Goal: Navigation & Orientation: Find specific page/section

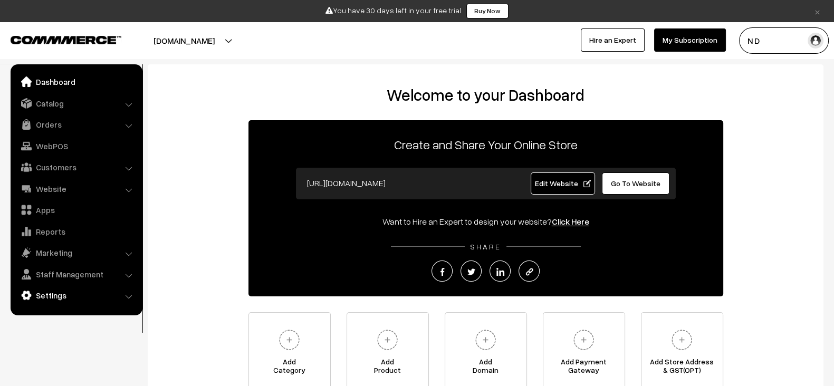
click at [86, 302] on link "Settings" at bounding box center [76, 295] width 126 height 19
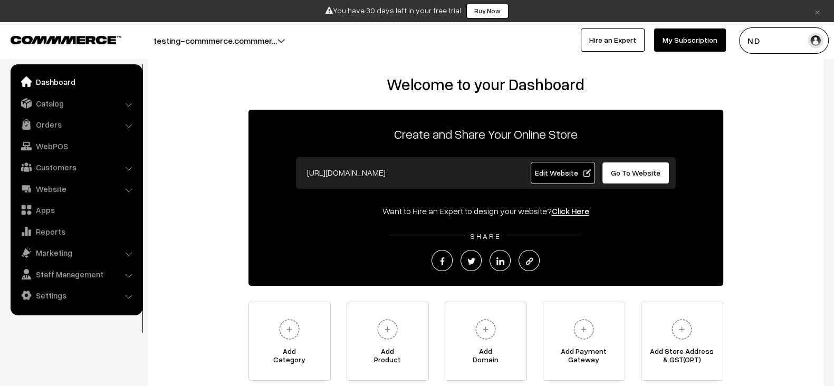
scroll to position [6, 0]
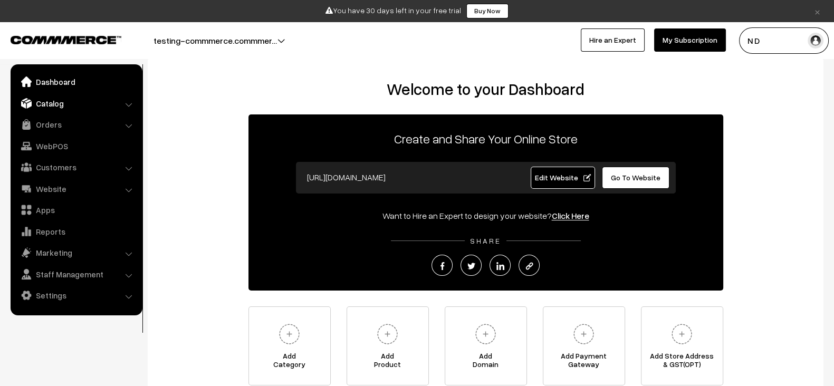
click at [71, 107] on link "Catalog" at bounding box center [76, 103] width 126 height 19
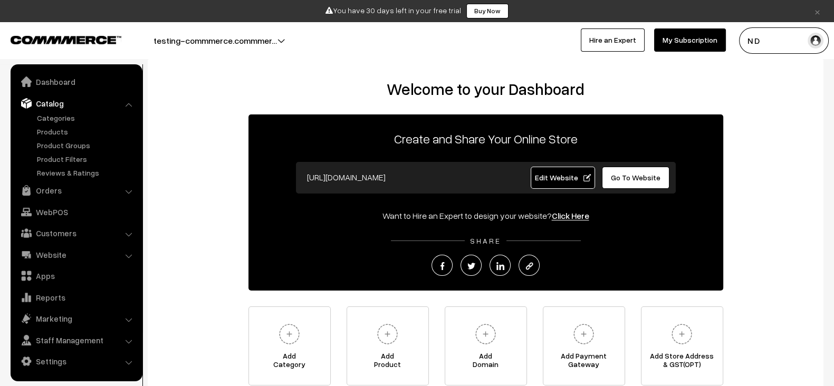
click at [543, 178] on span "Edit Website" at bounding box center [563, 177] width 56 height 9
click at [68, 120] on link "Categories" at bounding box center [86, 117] width 104 height 11
